Goal: Browse casually: Explore the website without a specific task or goal

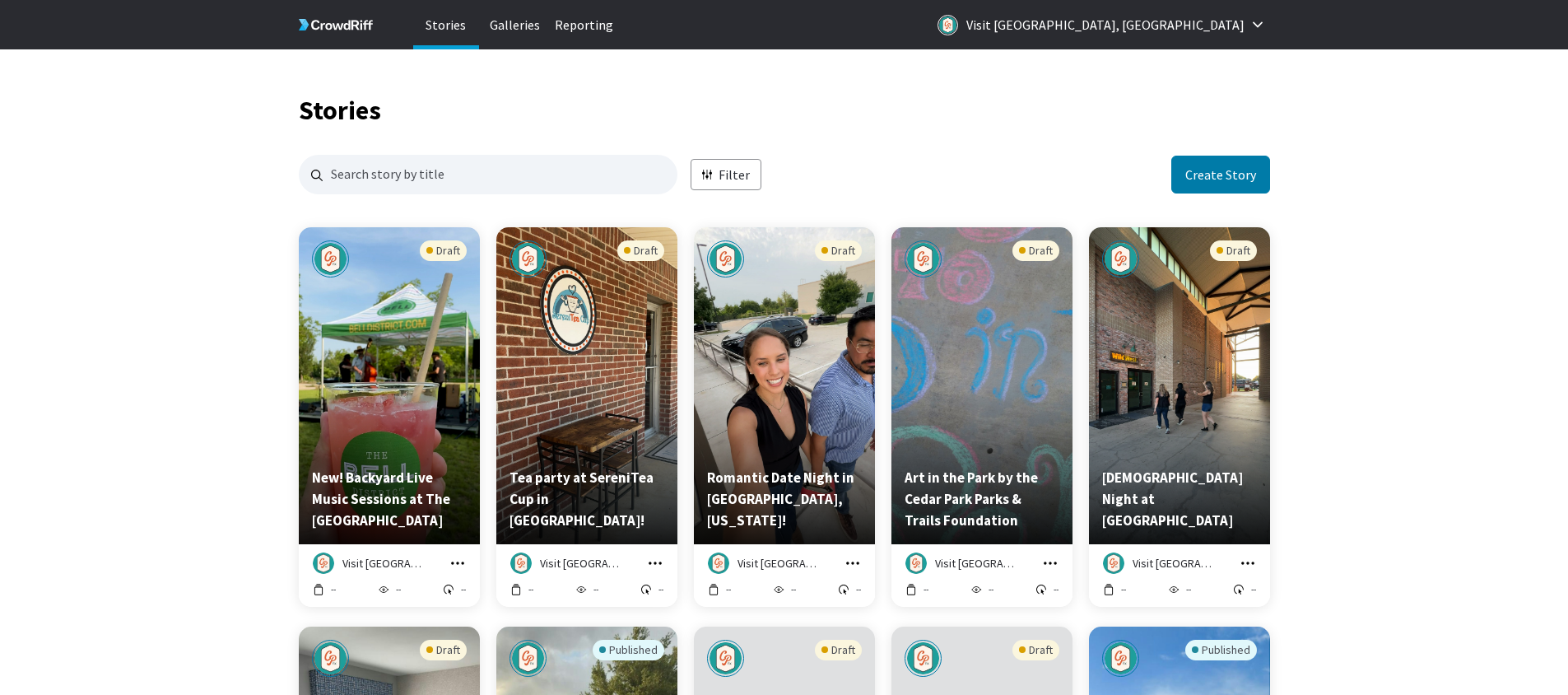
scroll to position [1585, 959]
click at [782, 420] on div "Draft" at bounding box center [784, 346] width 154 height 212
click at [1173, 395] on div "Draft" at bounding box center [1179, 346] width 154 height 212
click at [574, 413] on div "Draft" at bounding box center [587, 346] width 154 height 212
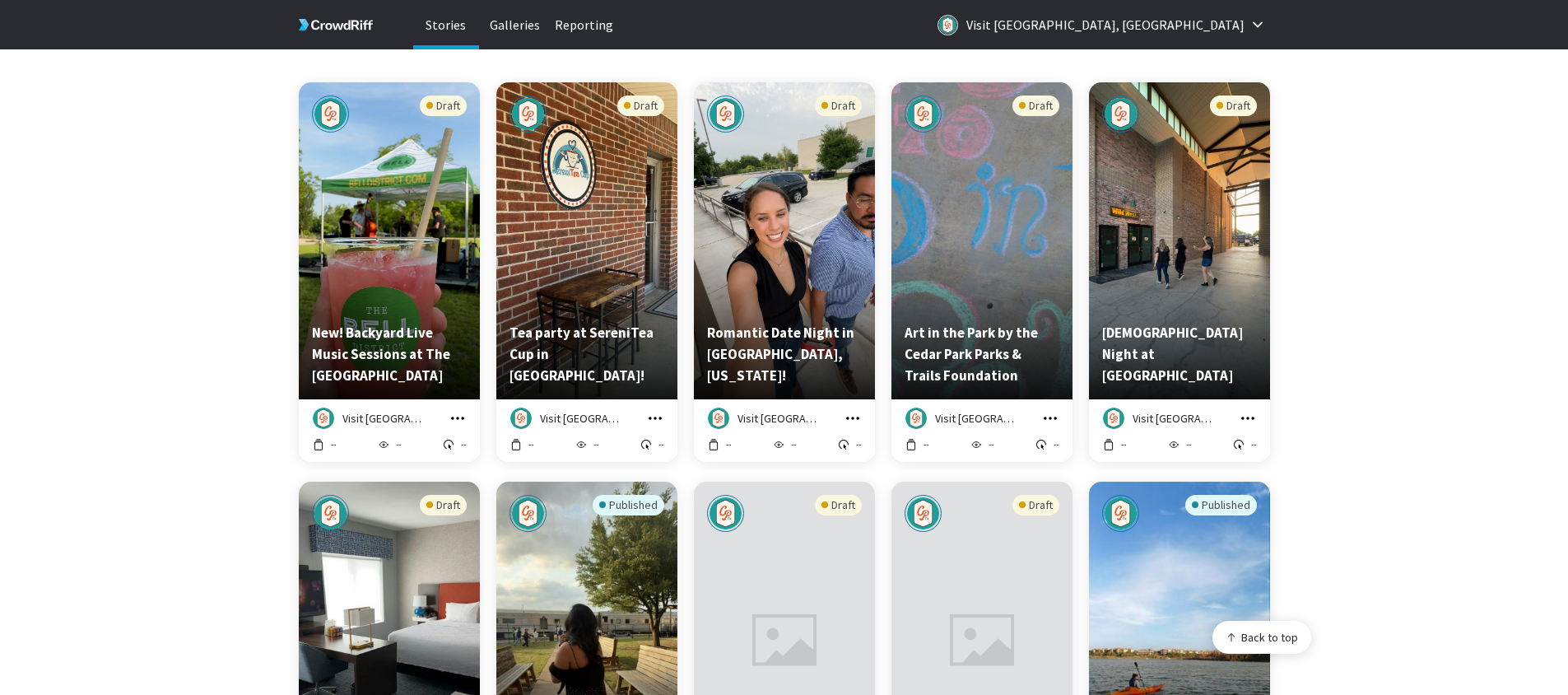
scroll to position [150, 0]
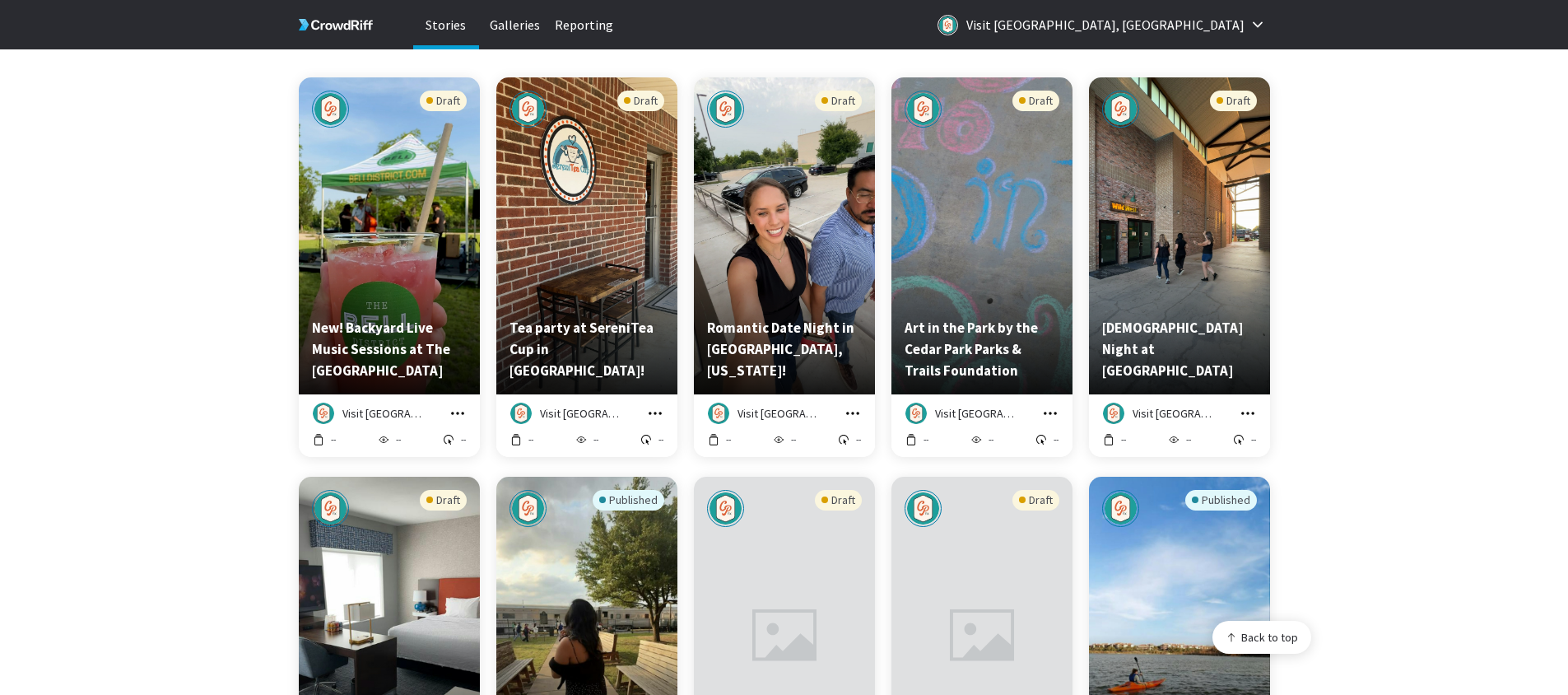
click at [419, 248] on div "Draft" at bounding box center [389, 196] width 154 height 212
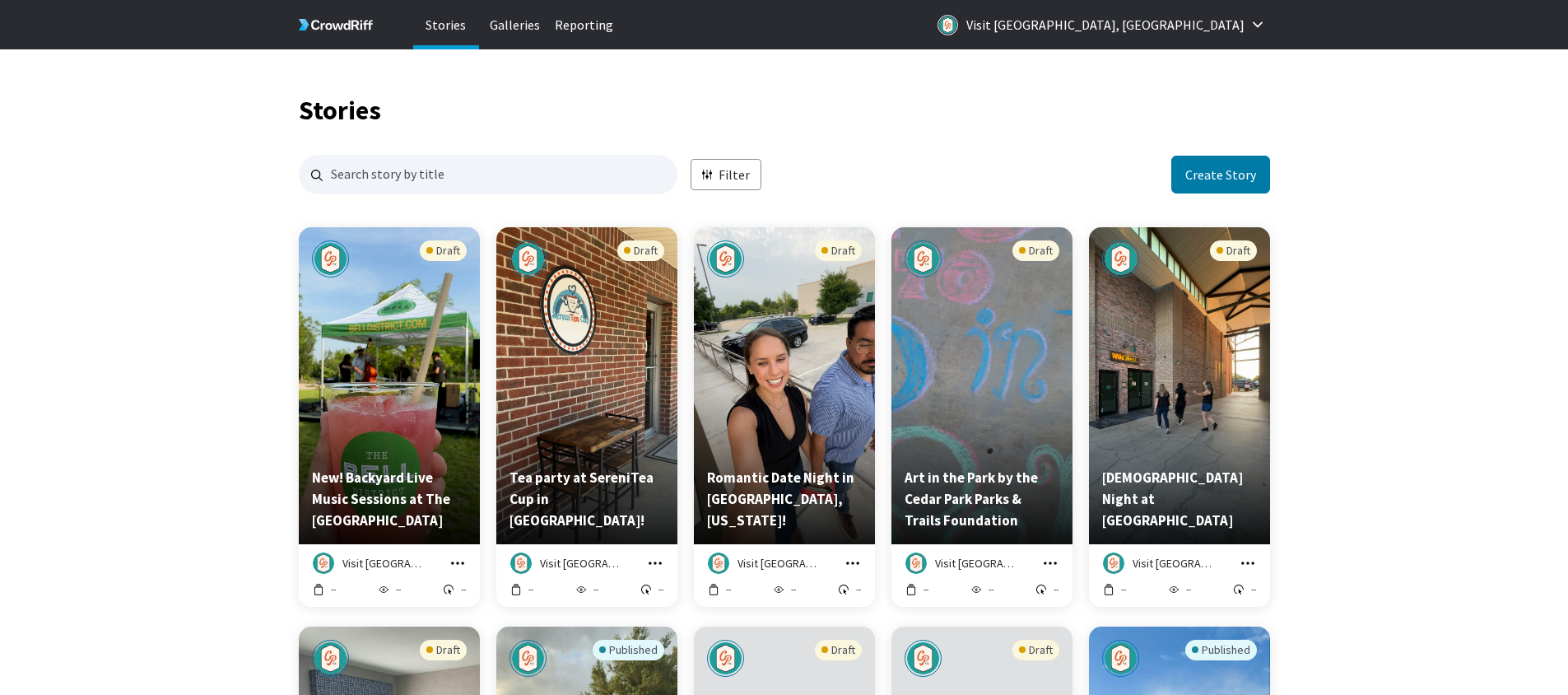
scroll to position [1585, 959]
click at [1010, 372] on div "Draft" at bounding box center [982, 346] width 154 height 212
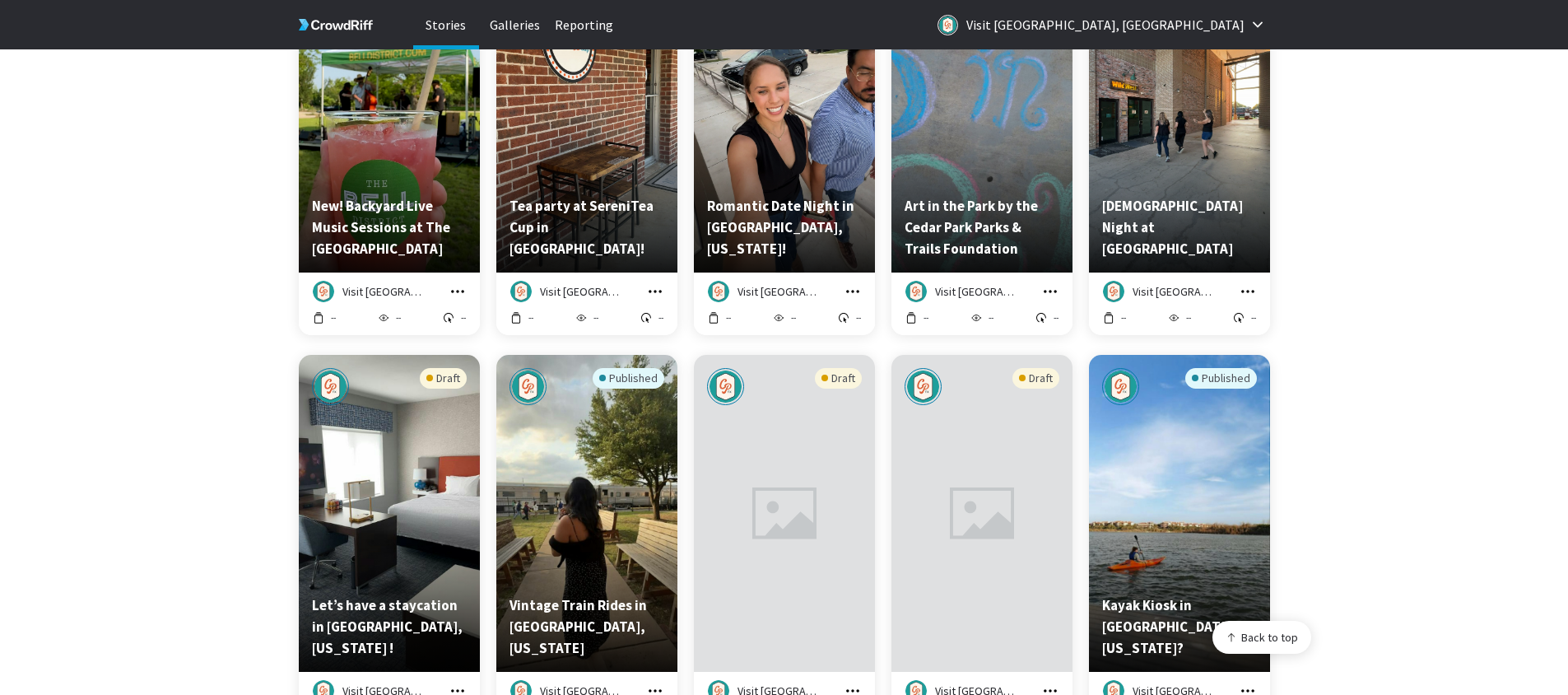
scroll to position [270, 0]
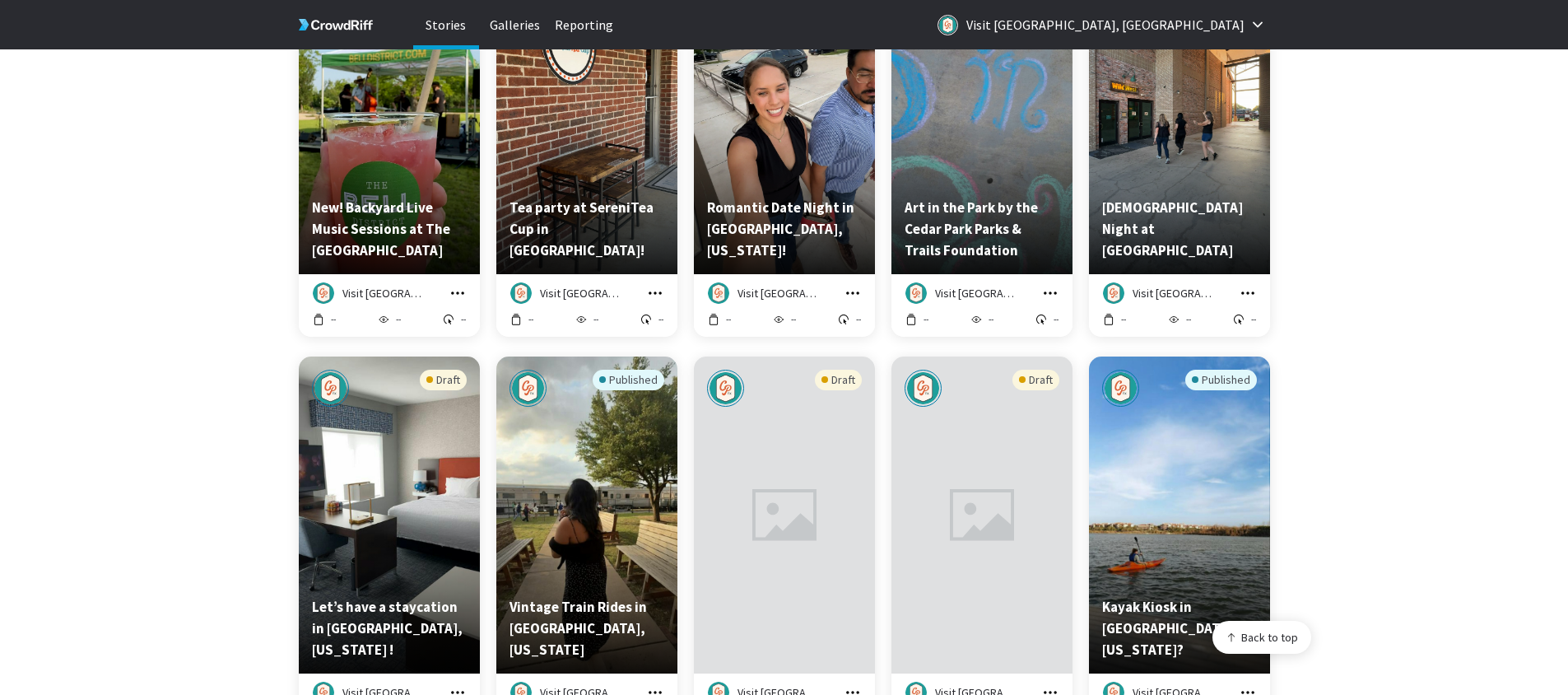
click at [304, 22] on icon at bounding box center [305, 22] width 7 height 6
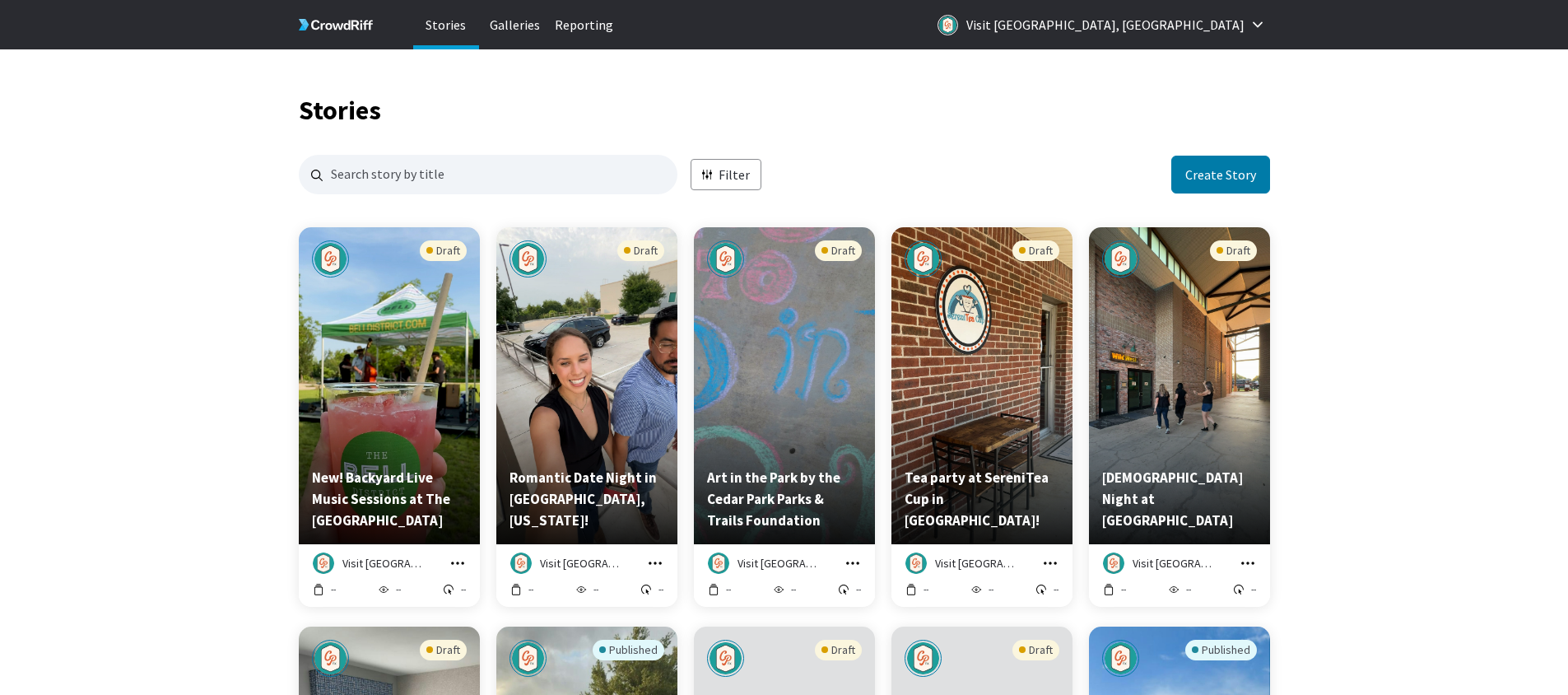
scroll to position [1585, 959]
click at [332, 20] on icon at bounding box center [336, 25] width 74 height 72
